Goal: Task Accomplishment & Management: Use online tool/utility

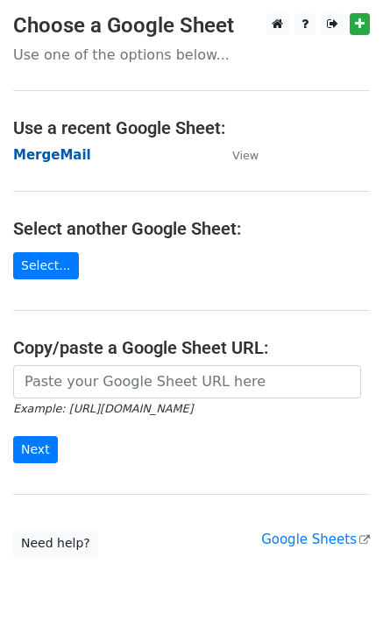
click at [52, 160] on strong "MergeMail" at bounding box center [52, 155] width 78 height 16
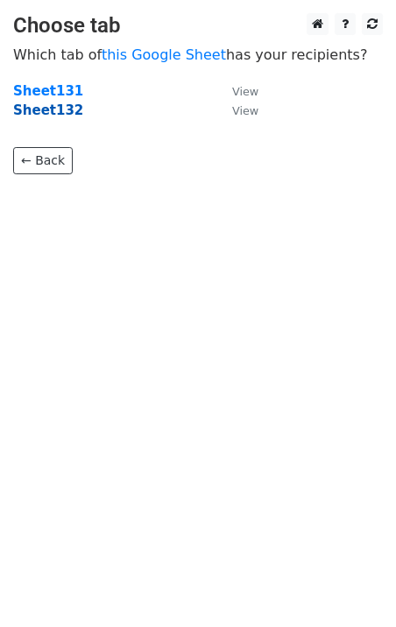
click at [58, 114] on strong "Sheet132" at bounding box center [48, 110] width 70 height 16
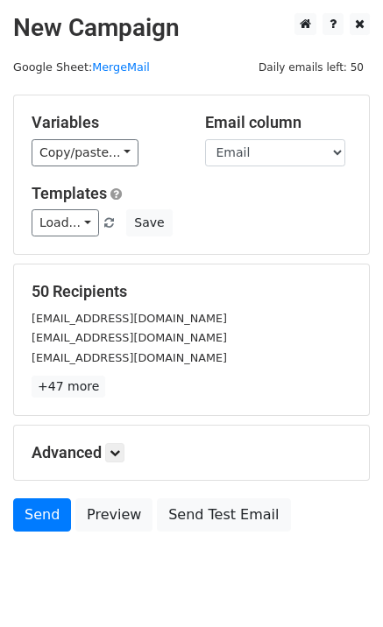
click at [31, 228] on div "Load... No Cost for Your First Logo, Your First Design Is On Us! Top-Tier Brand…" at bounding box center [191, 222] width 346 height 27
click at [38, 228] on link "Load..." at bounding box center [65, 222] width 67 height 27
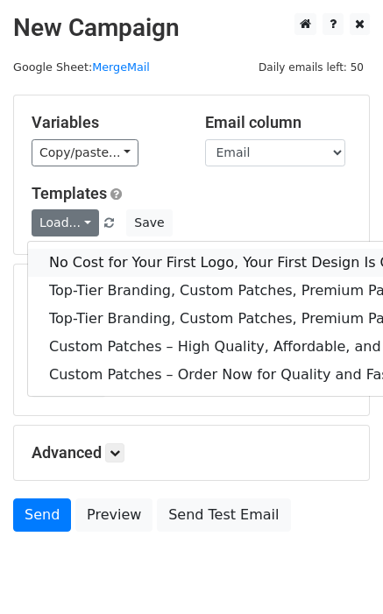
click at [61, 255] on link "No Cost for Your First Logo, Your First Design Is On Us!" at bounding box center [283, 263] width 511 height 28
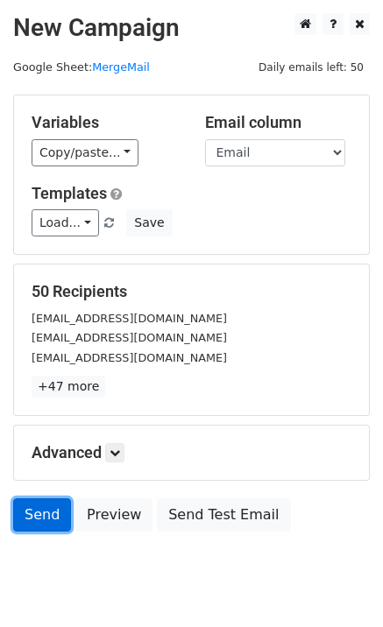
click at [31, 523] on link "Send" at bounding box center [42, 514] width 58 height 33
